Goal: Task Accomplishment & Management: Manage account settings

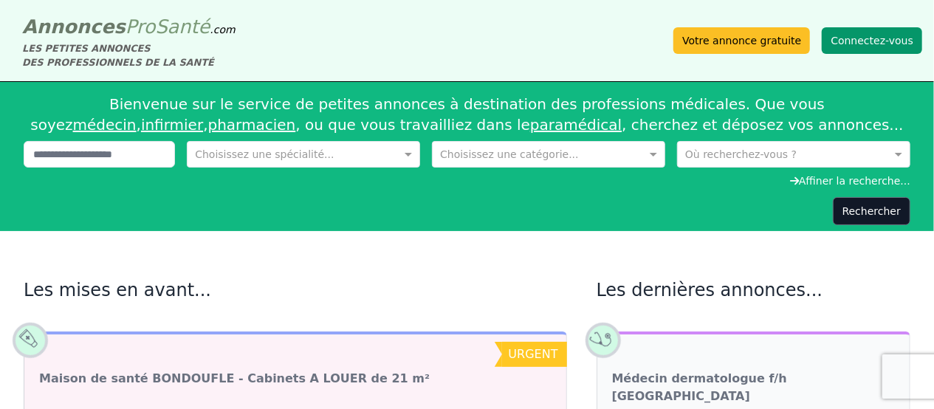
click at [865, 47] on button "Connectez-vous" at bounding box center [872, 40] width 100 height 27
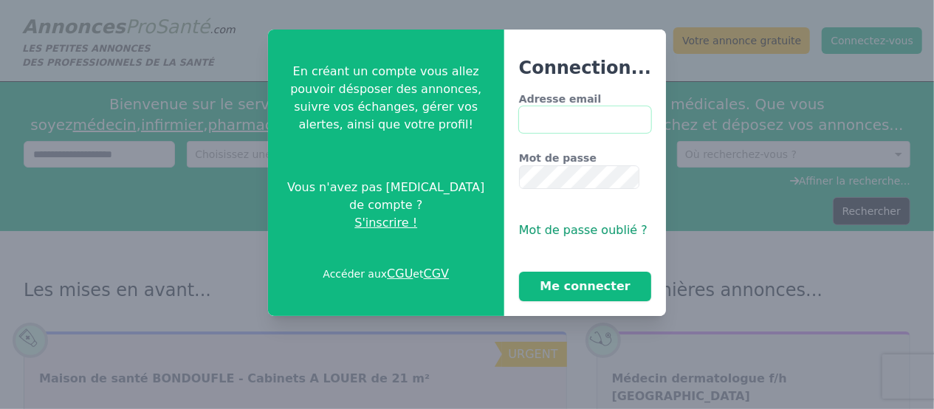
click at [592, 106] on input "Adresse email" at bounding box center [585, 119] width 132 height 27
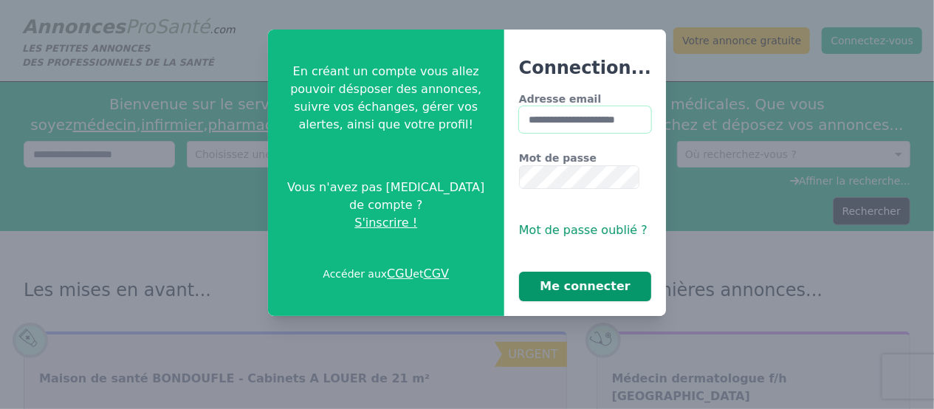
type input "**********"
click at [572, 272] on button "Me connecter" at bounding box center [585, 287] width 132 height 30
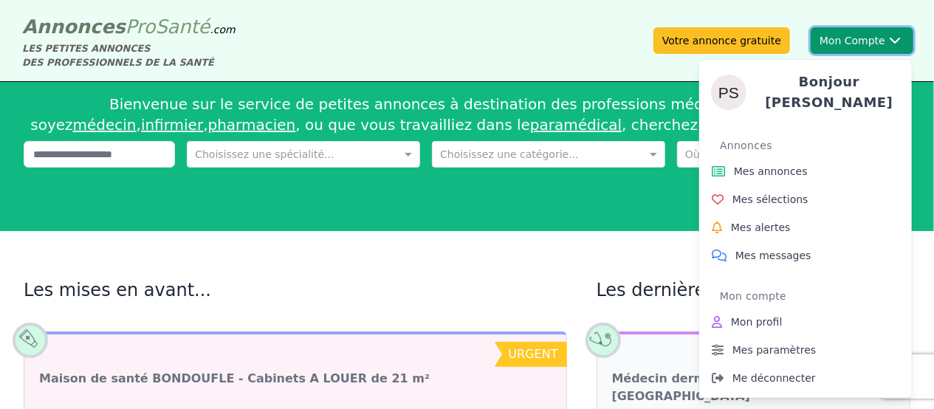
click at [873, 38] on button "Mon Compte Bonjour [PERSON_NAME] annonces Mes sélections Mes alertes Mes messag…" at bounding box center [862, 40] width 103 height 27
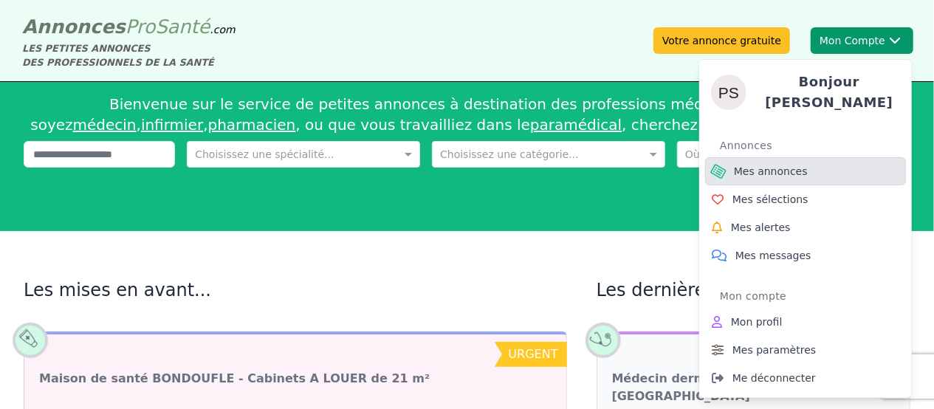
click at [783, 157] on link "Mes annonces" at bounding box center [805, 171] width 201 height 28
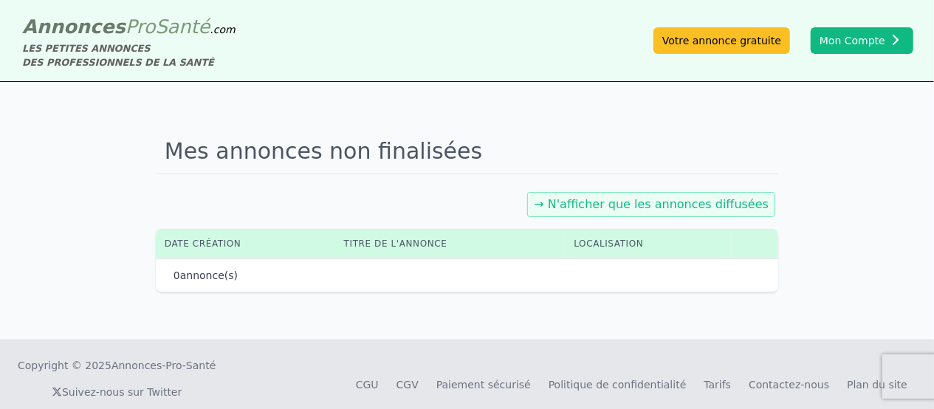
click at [676, 258] on div "0 annonce(s)" at bounding box center [467, 274] width 622 height 33
click at [695, 197] on link "→ N'afficher que les annonces diffusées" at bounding box center [651, 204] width 235 height 14
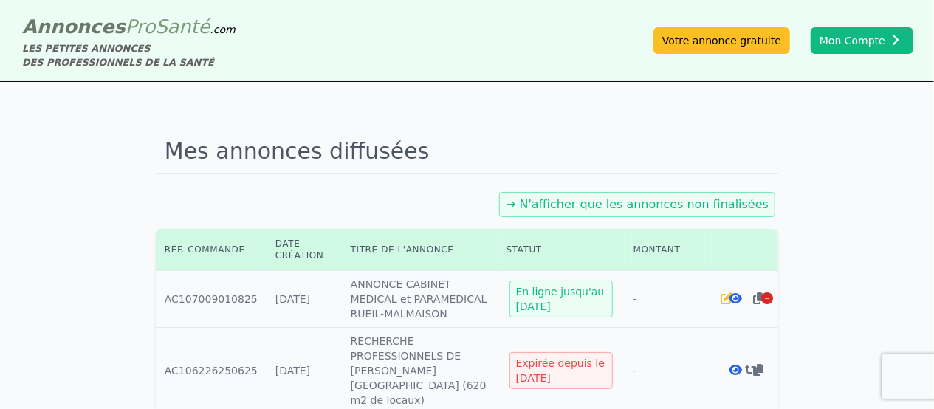
click at [695, 197] on link "→ N'afficher que les annonces non finalisées" at bounding box center [637, 204] width 263 height 14
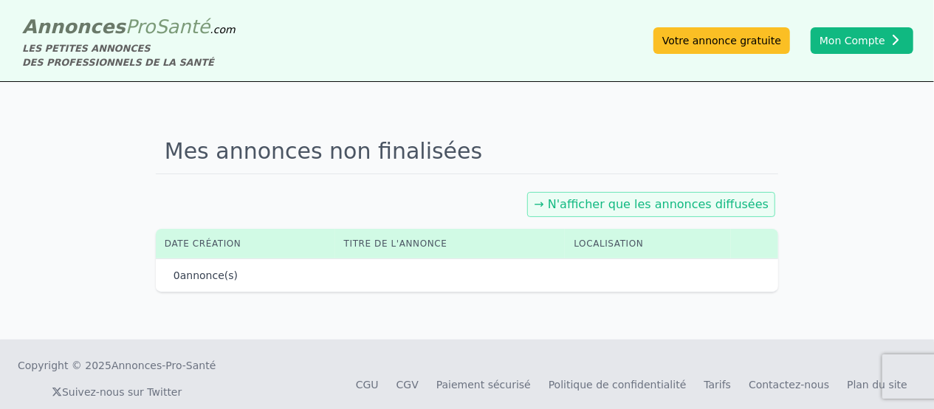
click at [695, 197] on link "→ N'afficher que les annonces diffusées" at bounding box center [651, 204] width 235 height 14
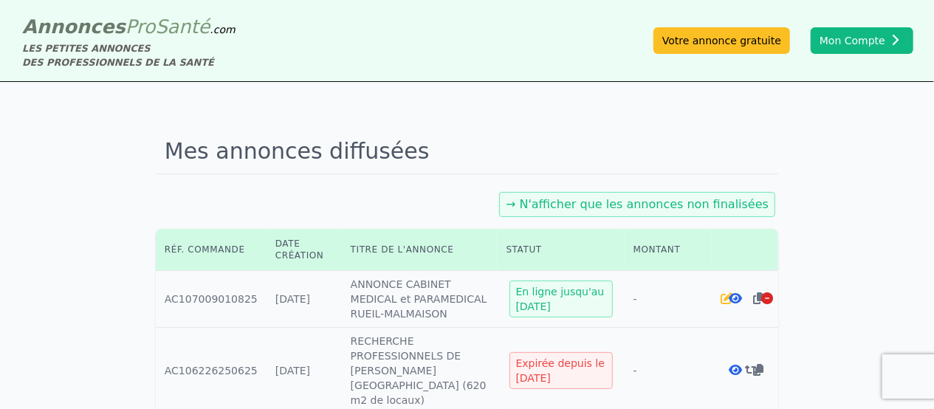
click at [529, 352] on div "Expirée depuis le [DATE]" at bounding box center [560, 370] width 103 height 37
click at [745, 364] on icon at bounding box center [751, 370] width 13 height 12
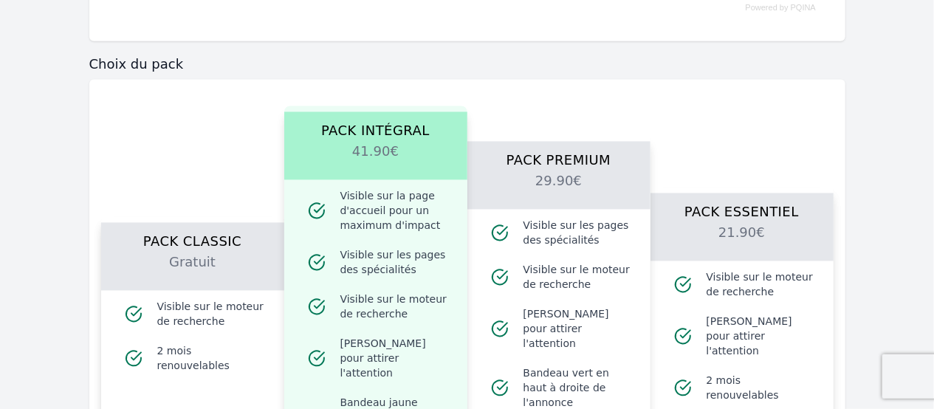
scroll to position [1428, 0]
